Goal: Information Seeking & Learning: Learn about a topic

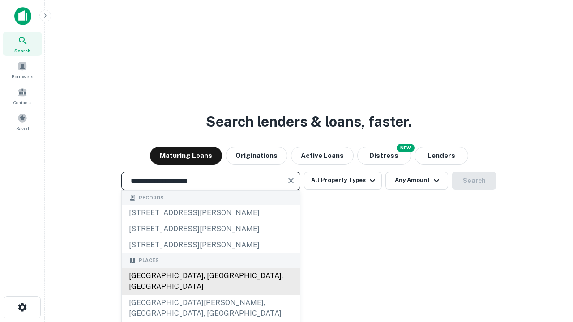
click at [210, 295] on div "[GEOGRAPHIC_DATA], [GEOGRAPHIC_DATA], [GEOGRAPHIC_DATA]" at bounding box center [211, 281] width 178 height 27
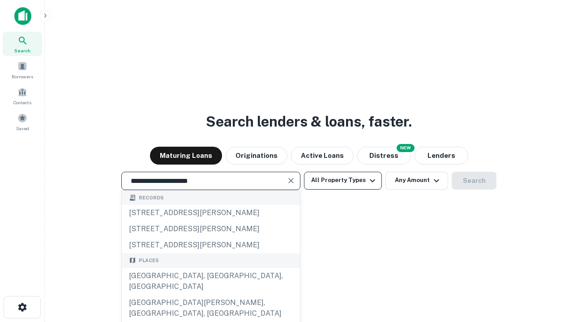
type input "**********"
click at [343, 180] on button "All Property Types" at bounding box center [343, 181] width 78 height 18
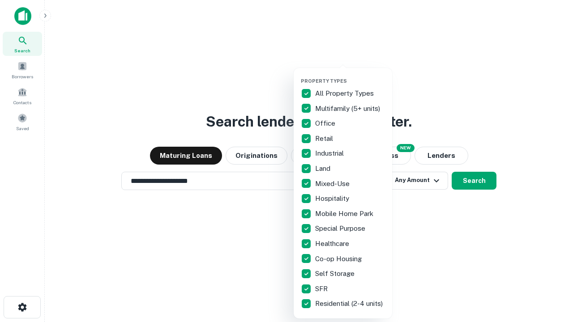
click at [350, 75] on button "button" at bounding box center [350, 75] width 98 height 0
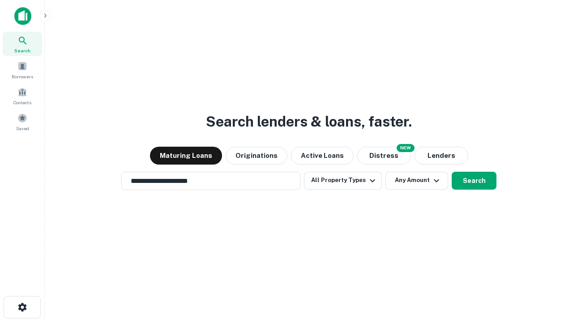
scroll to position [14, 0]
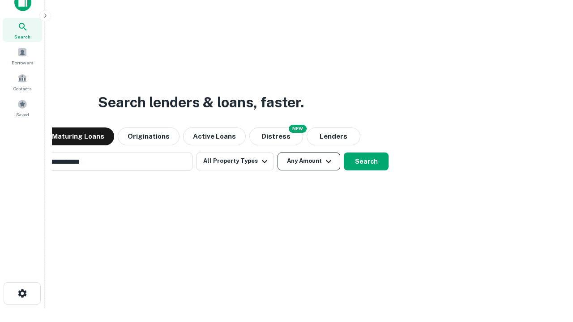
click at [277, 153] on button "Any Amount" at bounding box center [308, 162] width 63 height 18
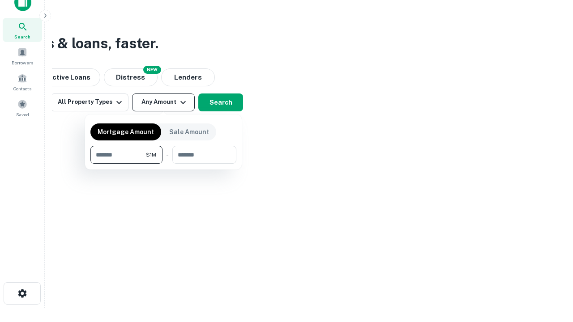
scroll to position [14, 0]
type input "*******"
click at [163, 164] on button "button" at bounding box center [163, 164] width 146 height 0
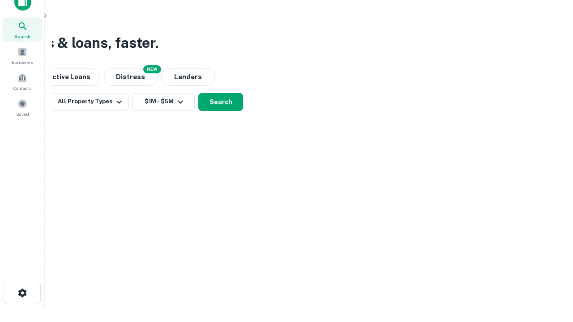
scroll to position [5, 165]
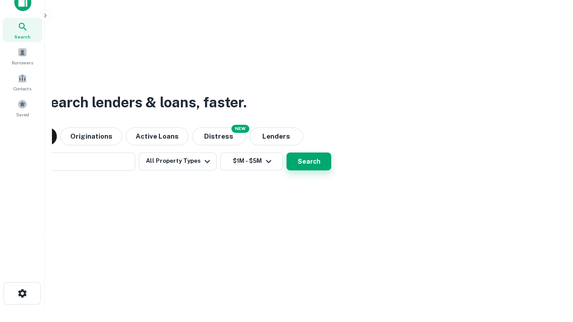
click at [286, 153] on button "Search" at bounding box center [308, 162] width 45 height 18
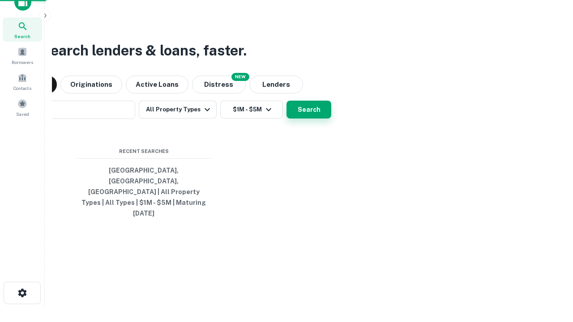
scroll to position [24, 253]
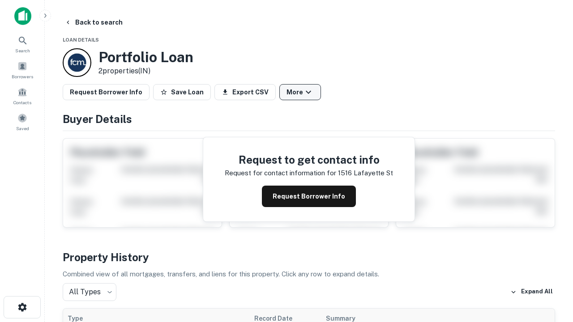
click at [300, 92] on button "More" at bounding box center [300, 92] width 42 height 16
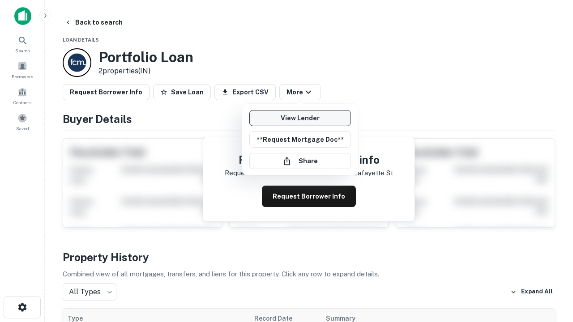
click at [300, 118] on link "View Lender" at bounding box center [300, 118] width 102 height 16
